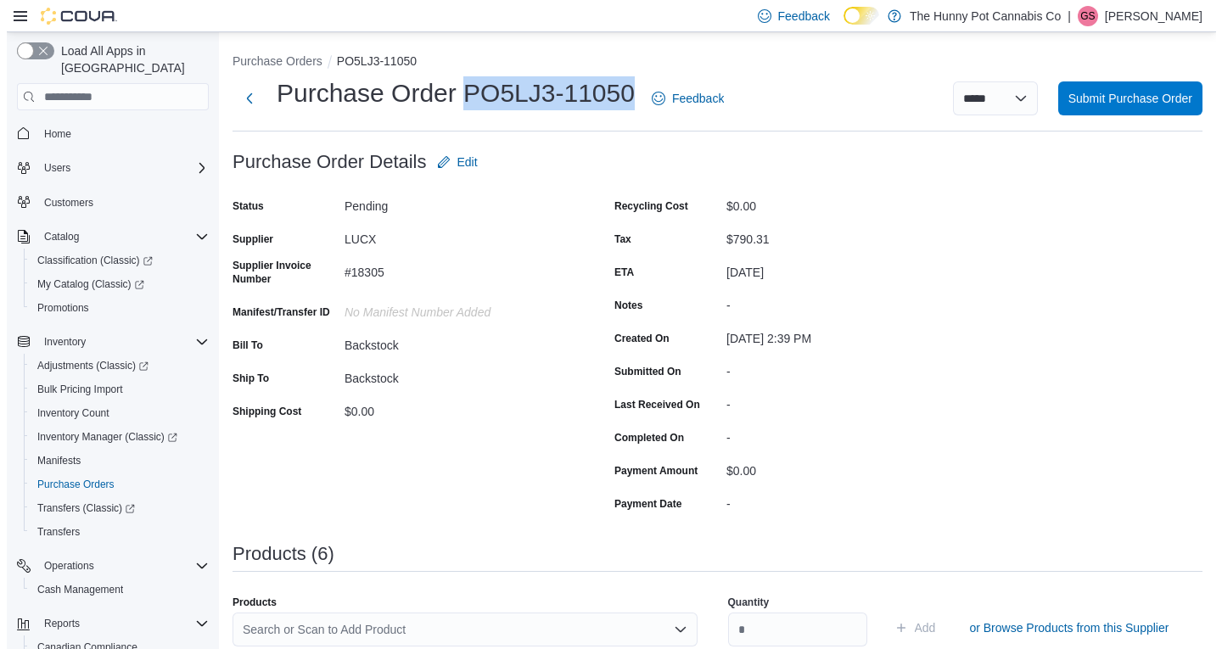
scroll to position [116, 0]
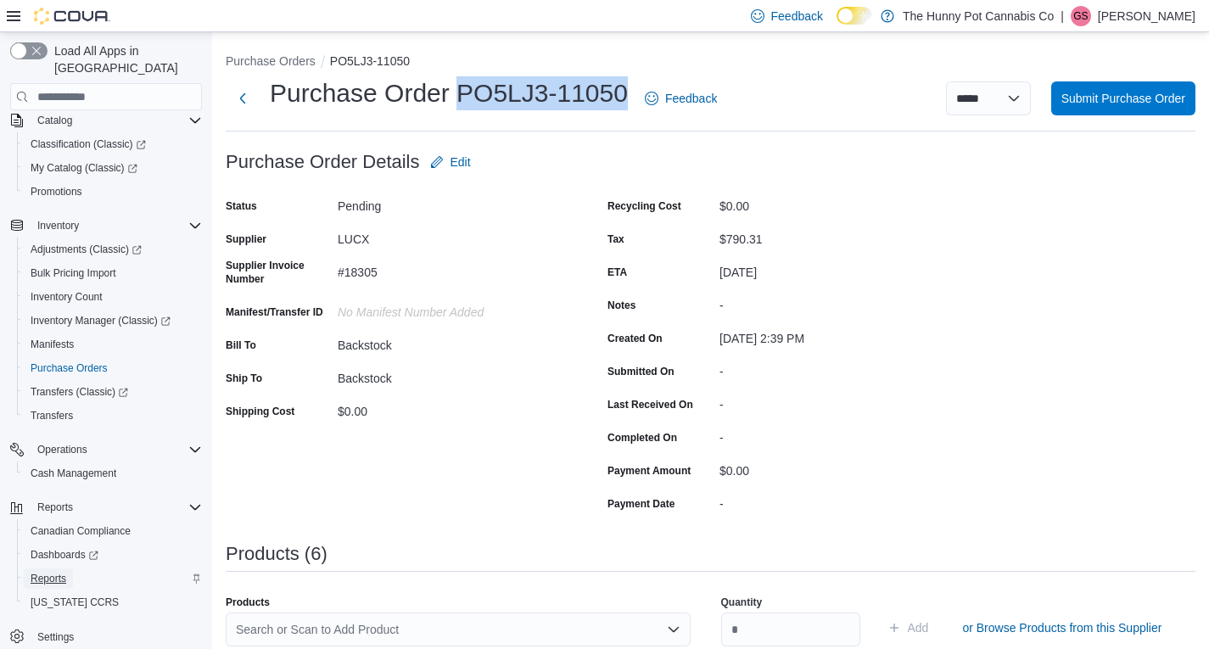
click at [43, 572] on span "Reports" at bounding box center [49, 579] width 36 height 14
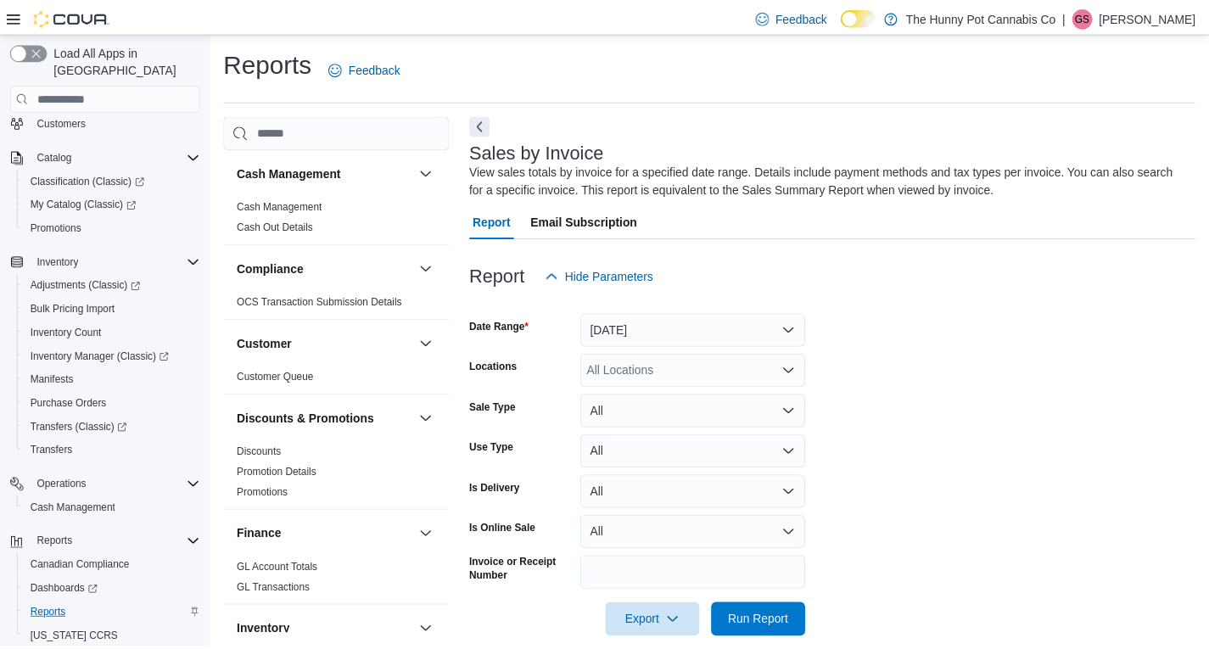
scroll to position [24, 0]
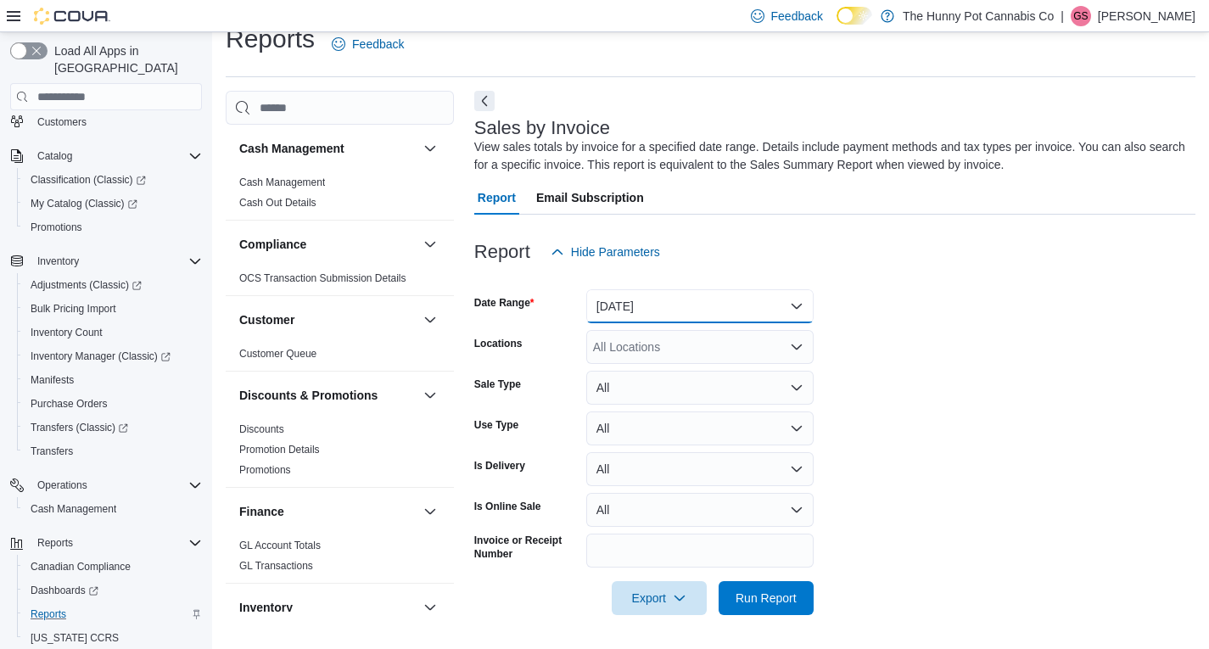
click at [609, 308] on button "[DATE]" at bounding box center [699, 306] width 227 height 34
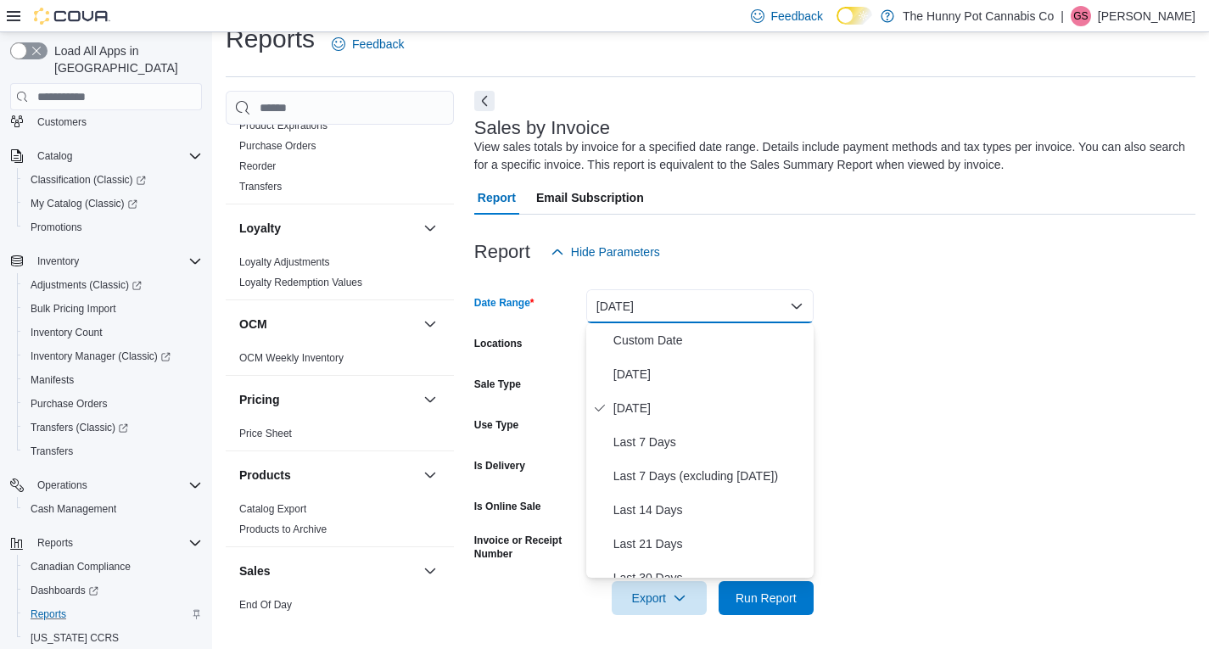
scroll to position [934, 0]
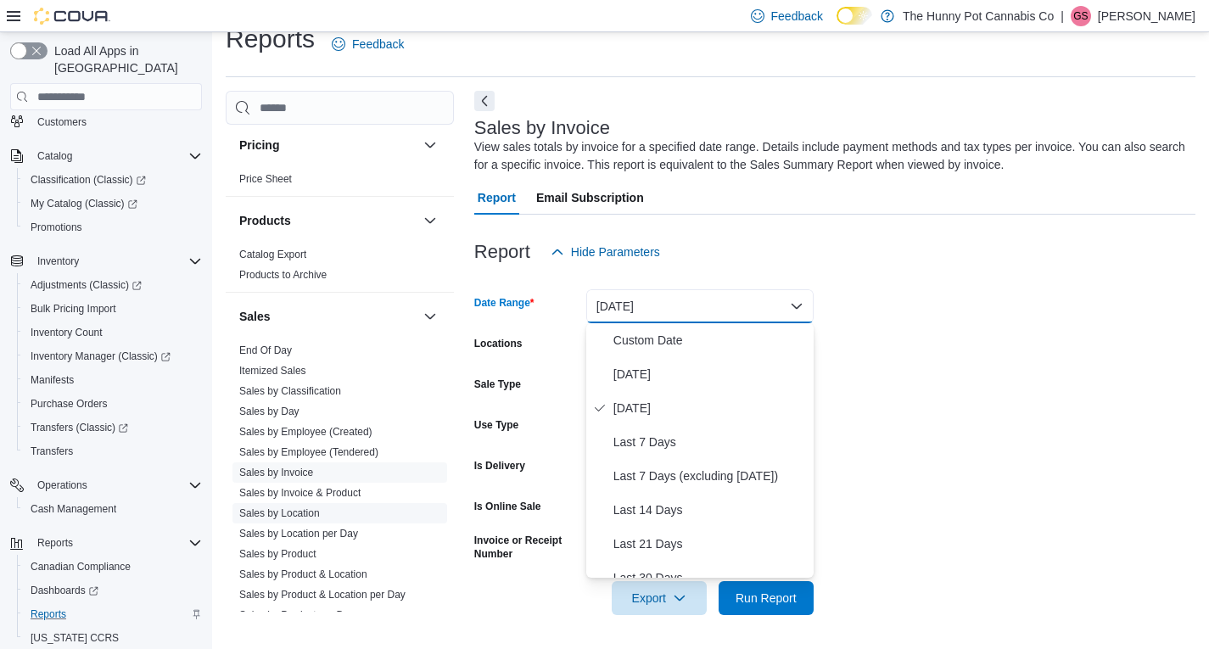
click at [303, 514] on link "Sales by Location" at bounding box center [279, 514] width 81 height 12
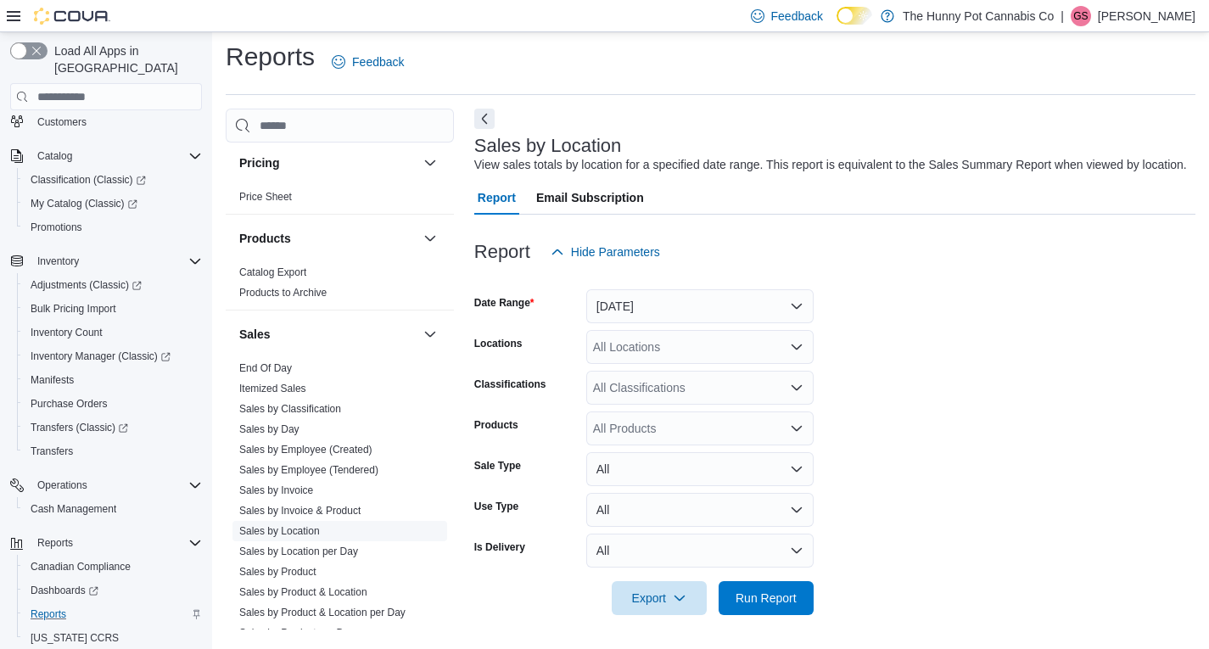
scroll to position [6, 0]
click at [643, 307] on button "[DATE]" at bounding box center [699, 306] width 227 height 34
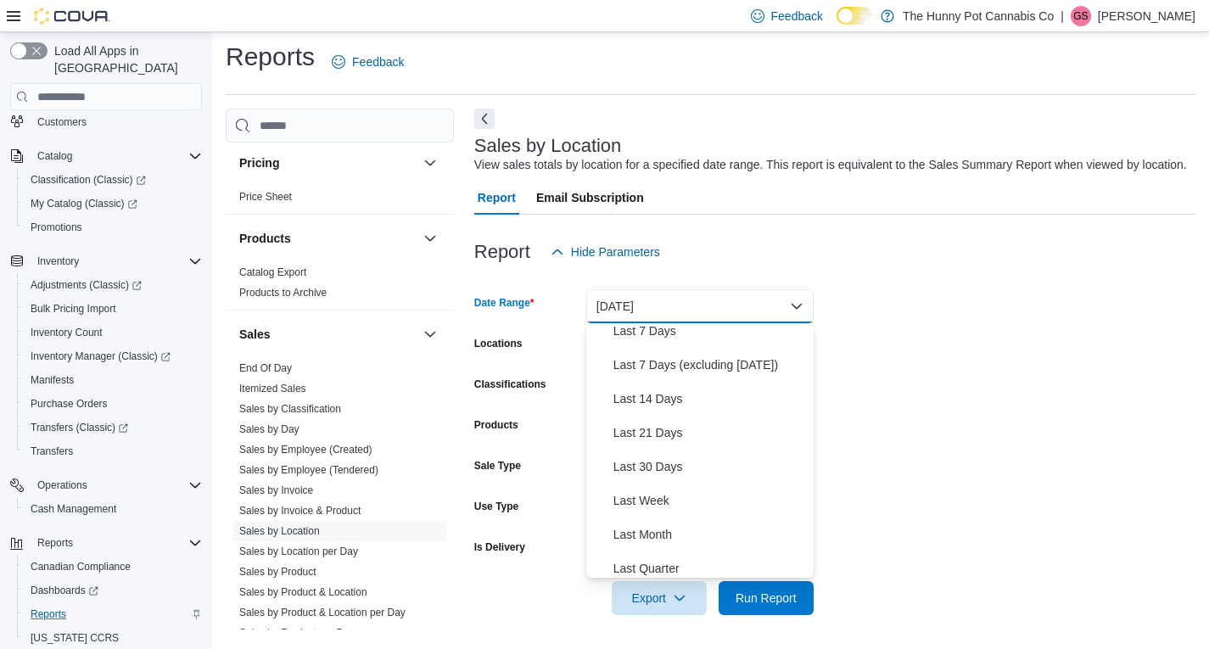
scroll to position [255, 0]
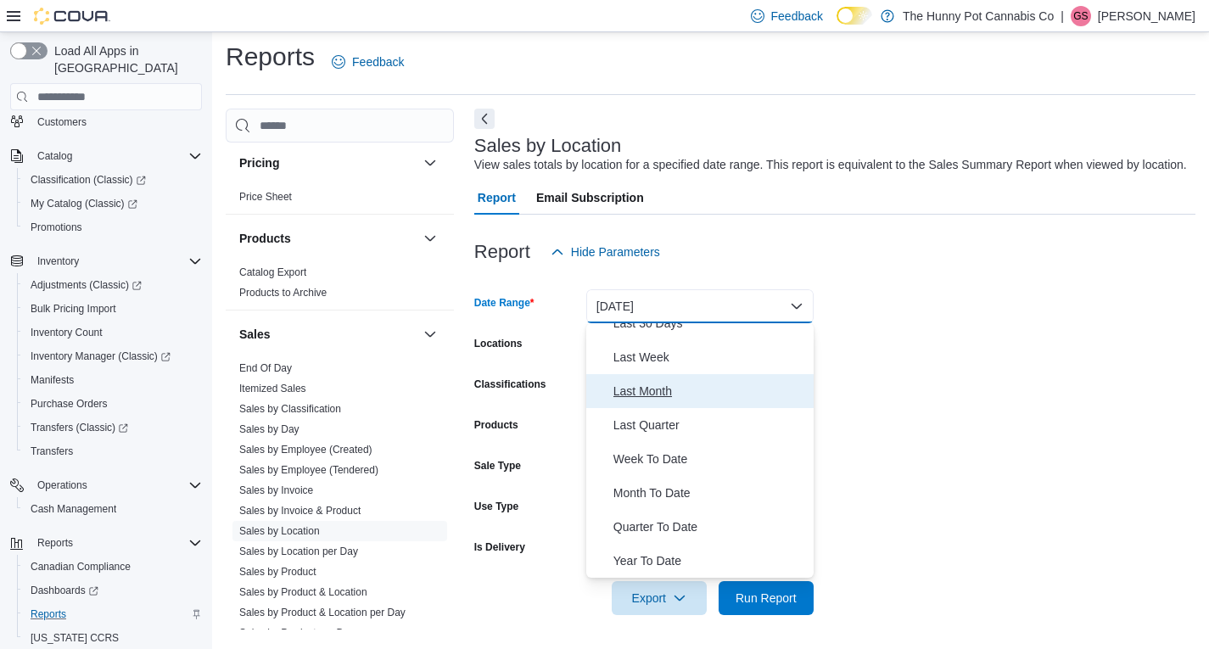
click at [648, 390] on span "Last Month" at bounding box center [710, 391] width 193 height 20
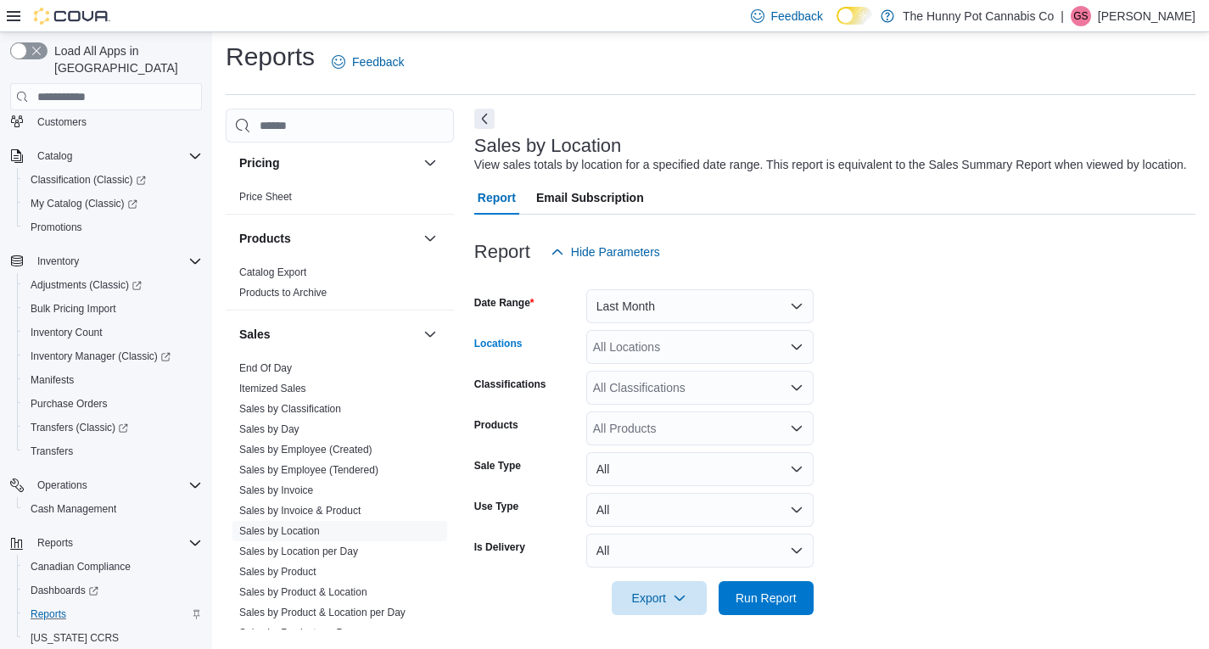
click at [614, 353] on div "All Locations" at bounding box center [699, 347] width 227 height 34
type input "****"
click at [633, 381] on span "1642 Merivale Rd" at bounding box center [669, 375] width 93 height 17
click at [786, 593] on span "Run Report" at bounding box center [766, 597] width 61 height 17
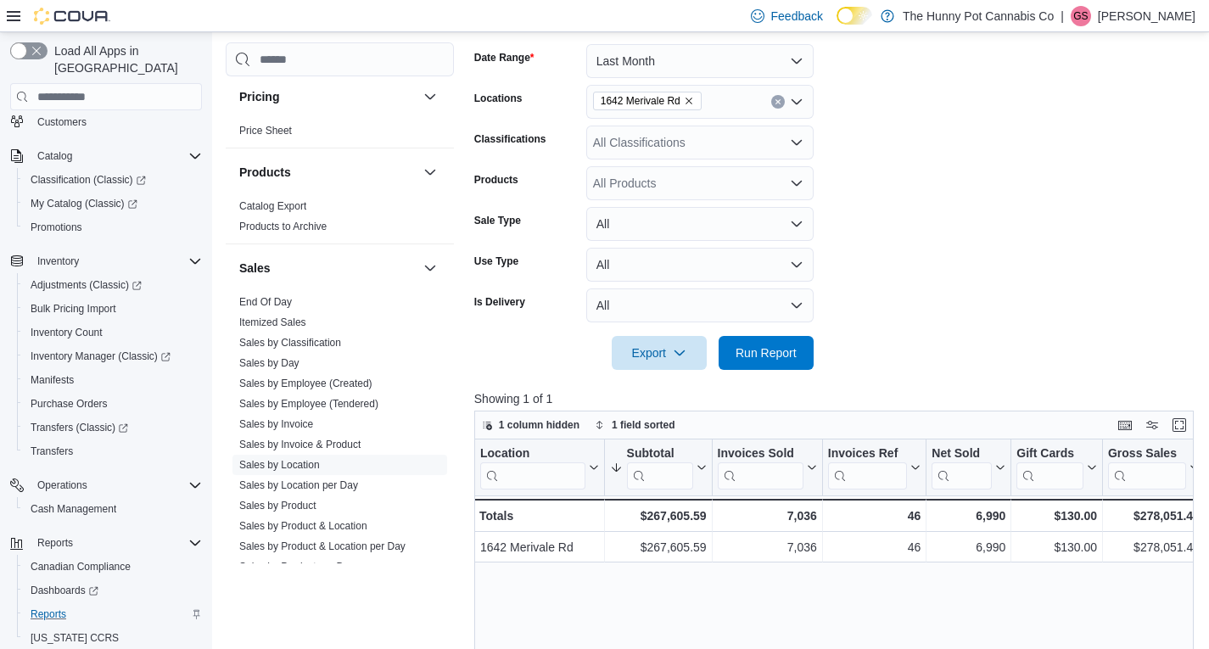
scroll to position [261, 0]
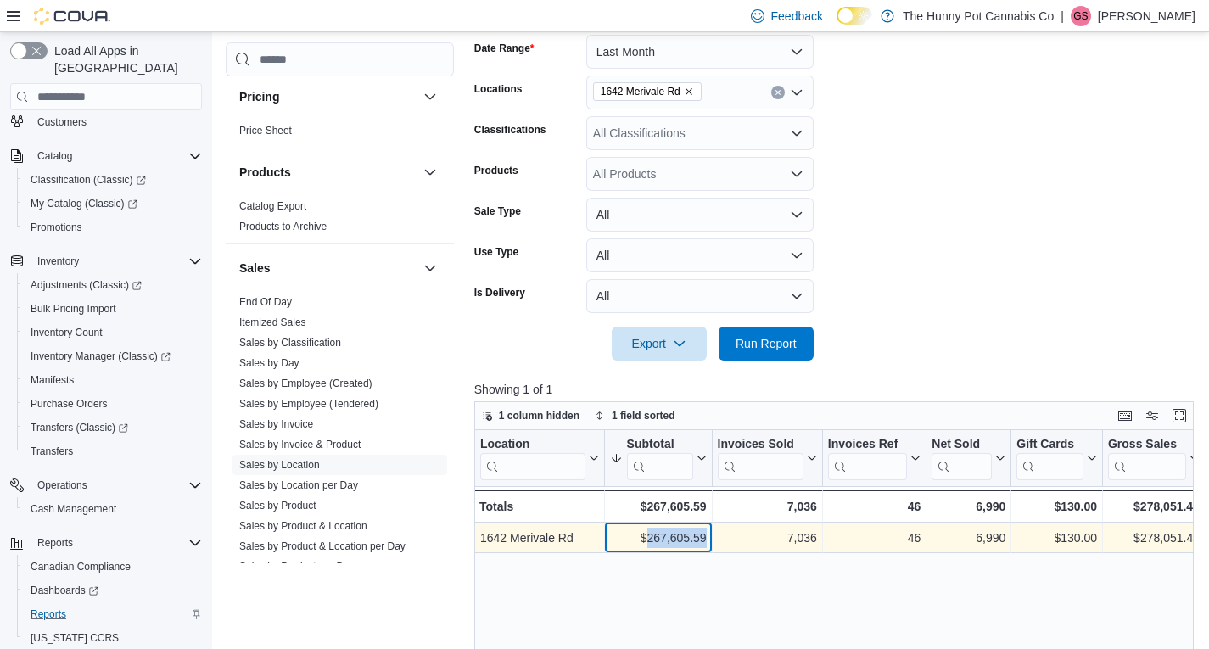
drag, startPoint x: 646, startPoint y: 539, endPoint x: 704, endPoint y: 541, distance: 58.6
click at [704, 541] on div "$267,605.59" at bounding box center [657, 538] width 97 height 20
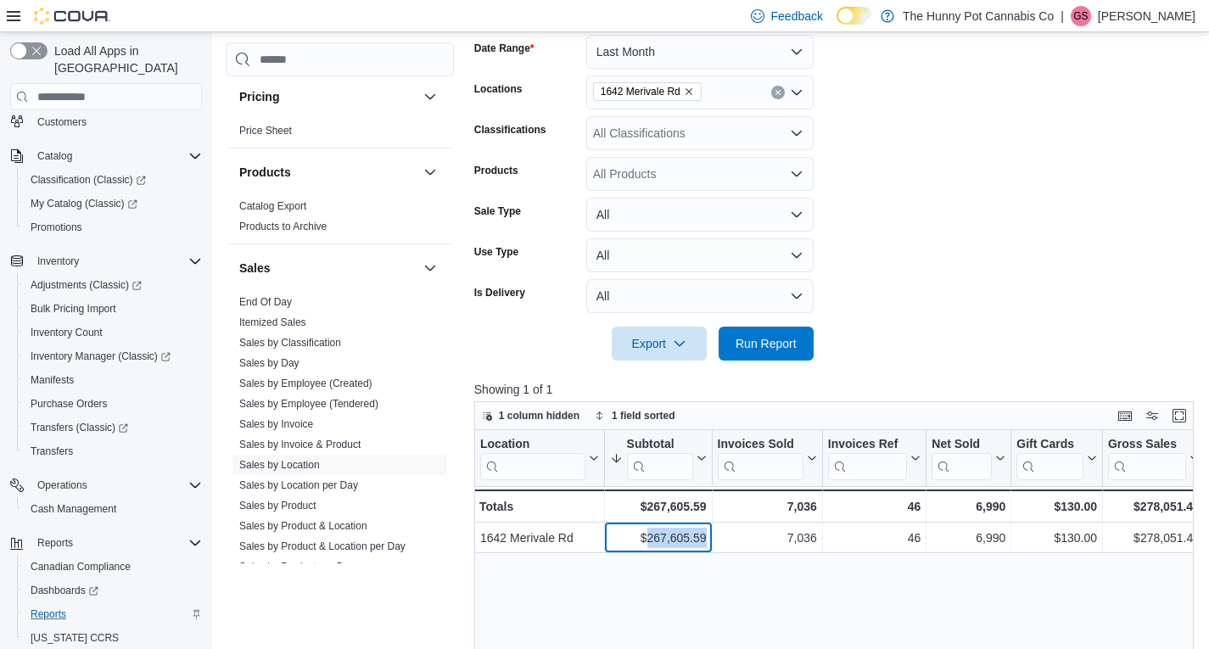
copy div "267,605.59"
click at [691, 88] on icon "Remove 1642 Merivale Rd from selection in this group" at bounding box center [689, 91] width 7 height 7
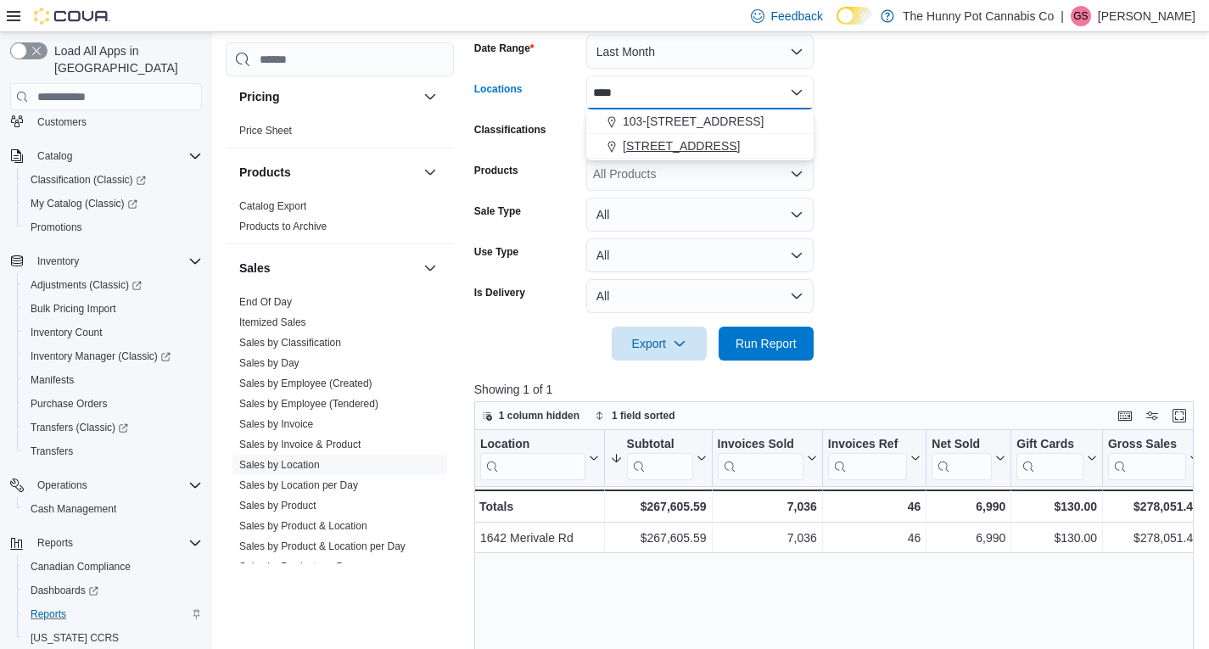
type input "****"
click at [675, 148] on span "[STREET_ADDRESS]" at bounding box center [681, 145] width 117 height 17
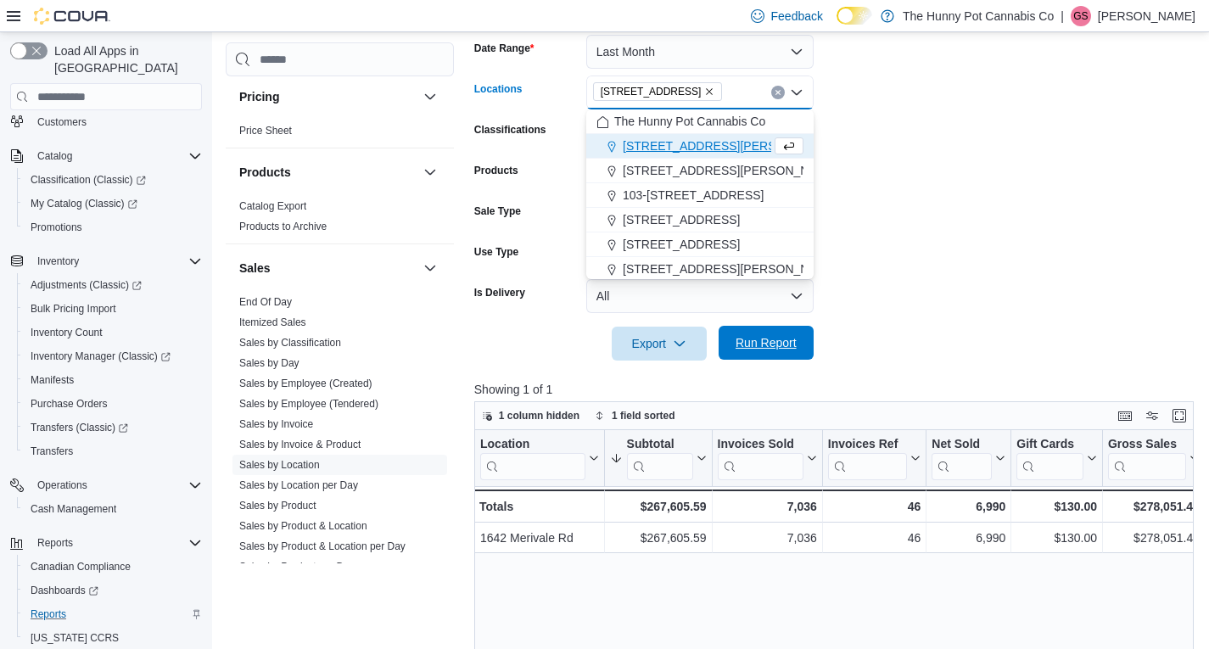
click at [781, 340] on span "Run Report" at bounding box center [766, 342] width 61 height 17
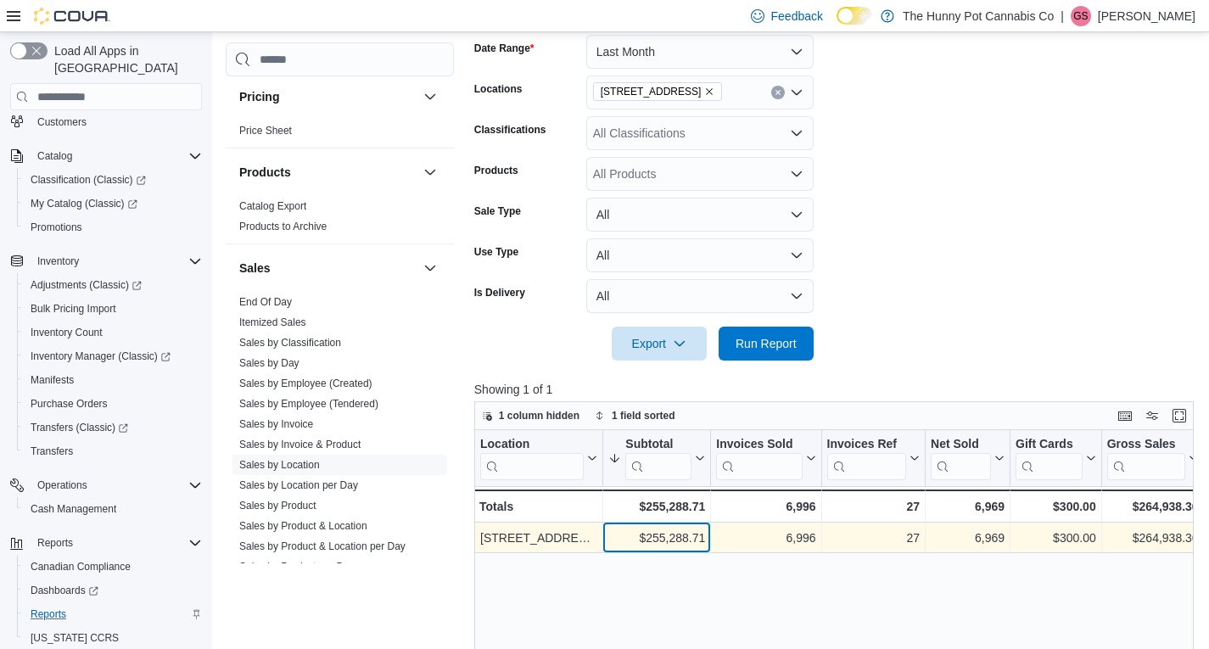
click at [687, 533] on div "$255,288.71" at bounding box center [656, 538] width 97 height 20
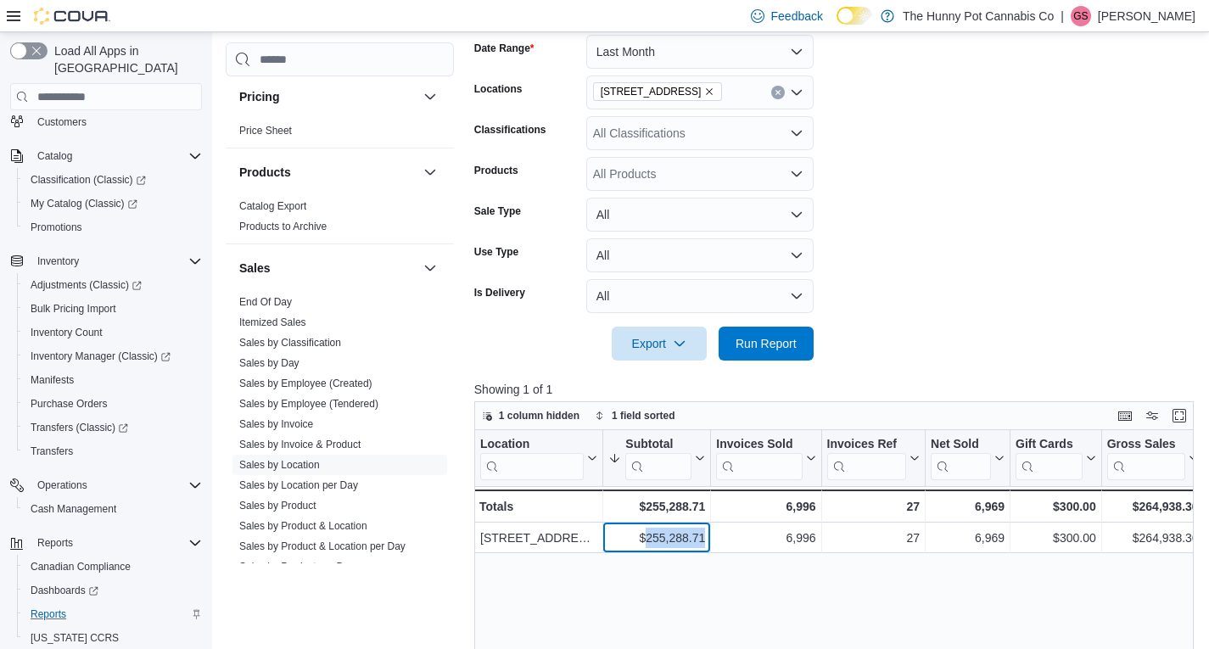
copy div "255,288.71"
